Goal: Information Seeking & Learning: Learn about a topic

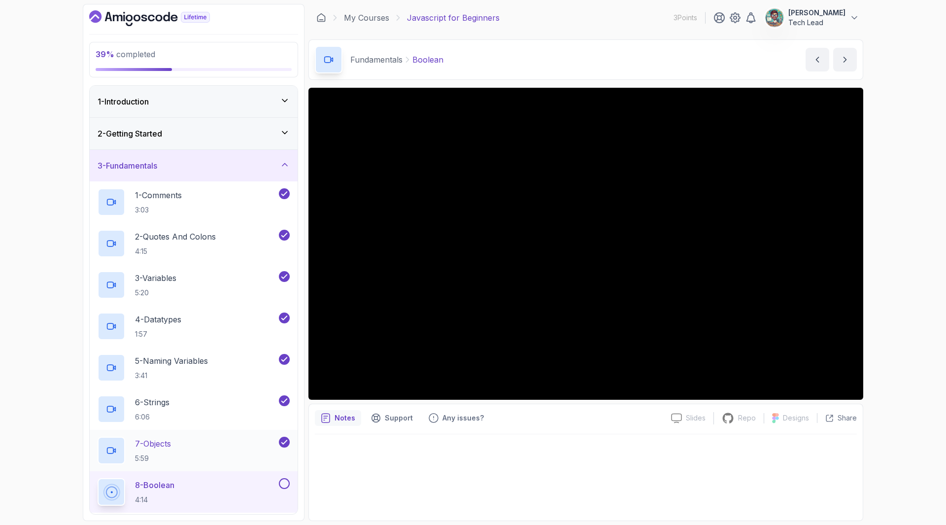
click at [171, 441] on p "7 - Objects" at bounding box center [153, 443] width 36 height 12
click at [163, 441] on p "8 - Boolean" at bounding box center [154, 485] width 39 height 12
click at [181, 441] on div "8 - Boolean 4:14" at bounding box center [187, 492] width 179 height 28
